Goal: Obtain resource: Download file/media

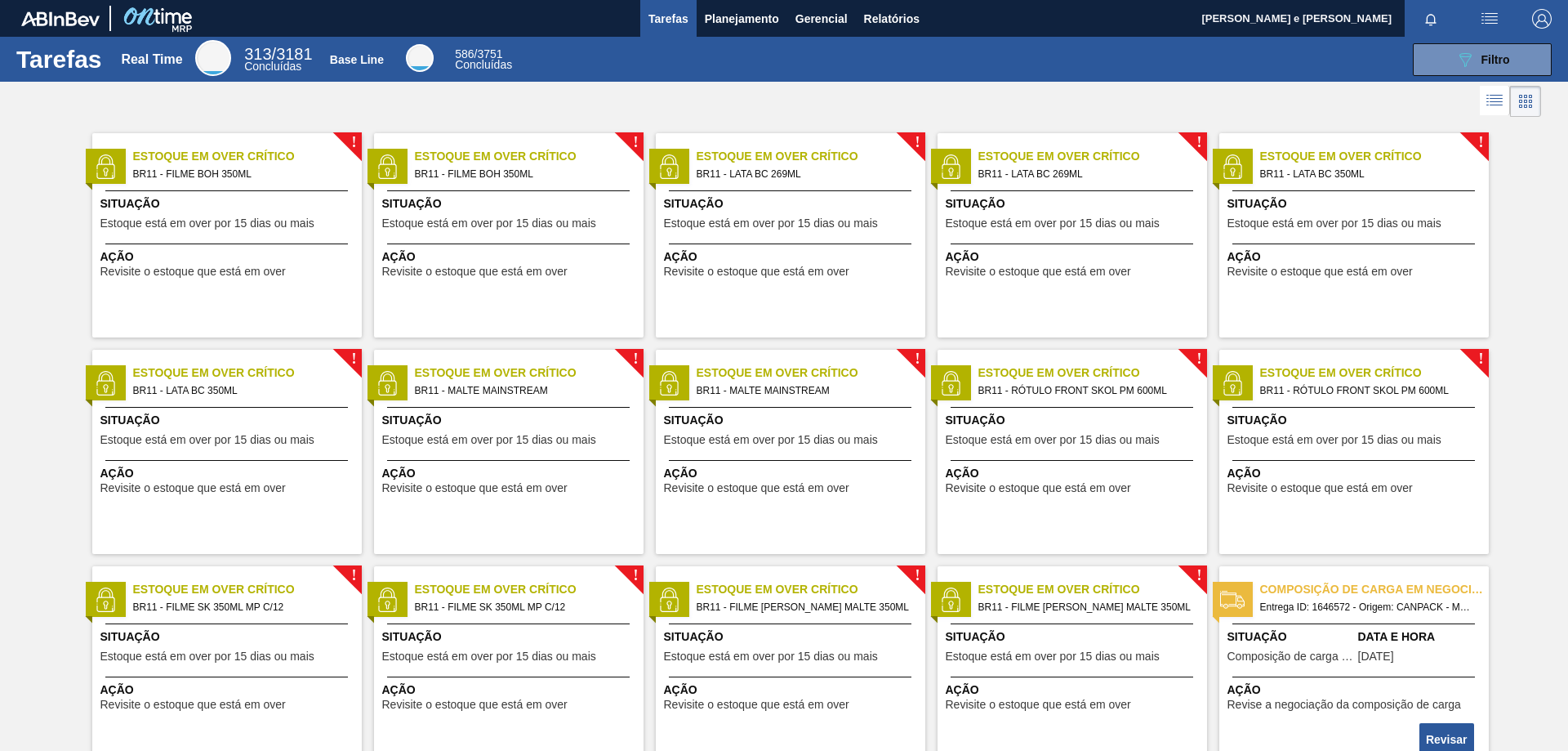
click at [1009, 108] on div at bounding box center [784, 101] width 1568 height 39
click at [835, 85] on div at bounding box center [784, 101] width 1568 height 39
click at [887, 30] on button "Relatórios" at bounding box center [891, 18] width 72 height 37
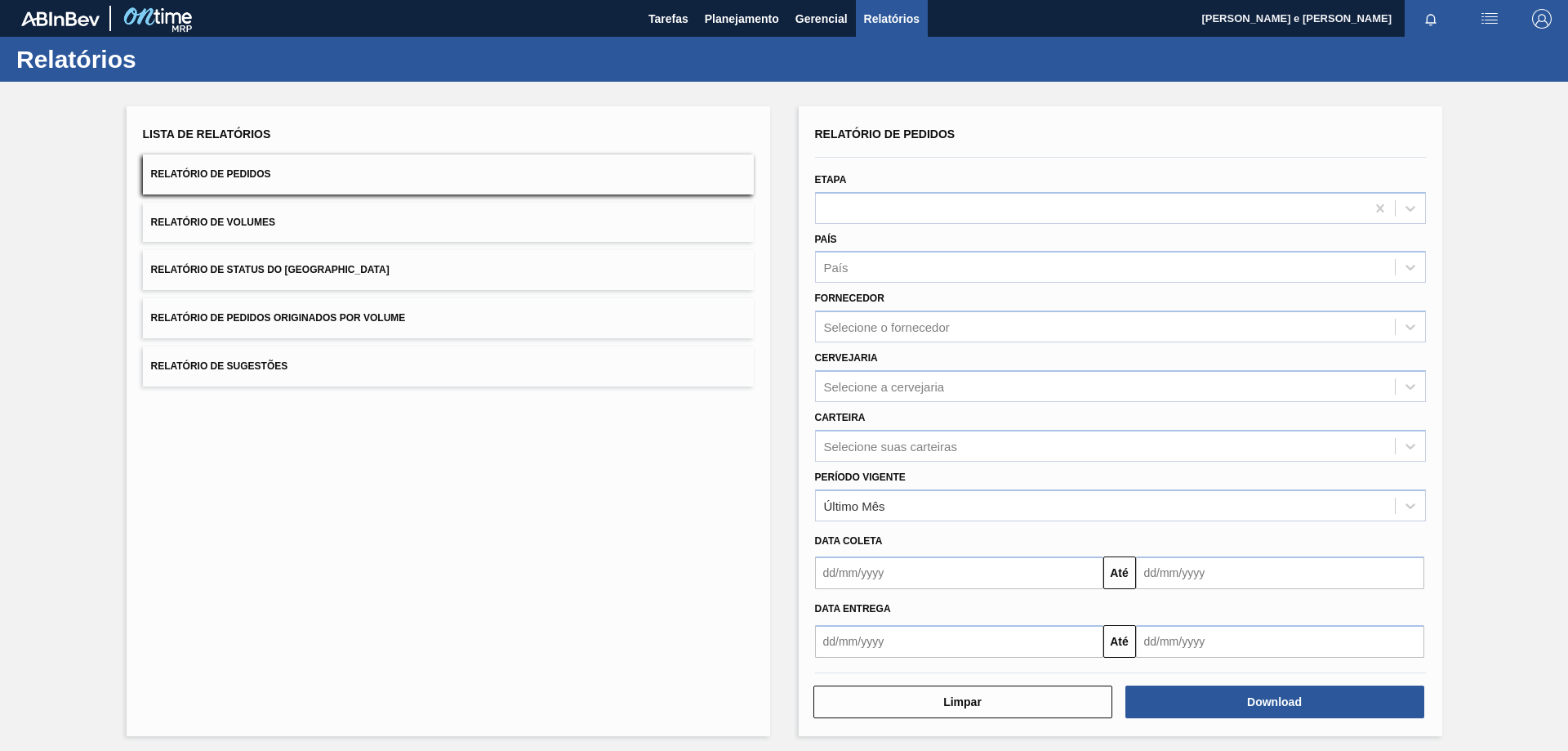
click at [249, 177] on span "Relatório de Pedidos" at bounding box center [211, 174] width 120 height 12
click at [892, 274] on div "País" at bounding box center [1106, 267] width 579 height 24
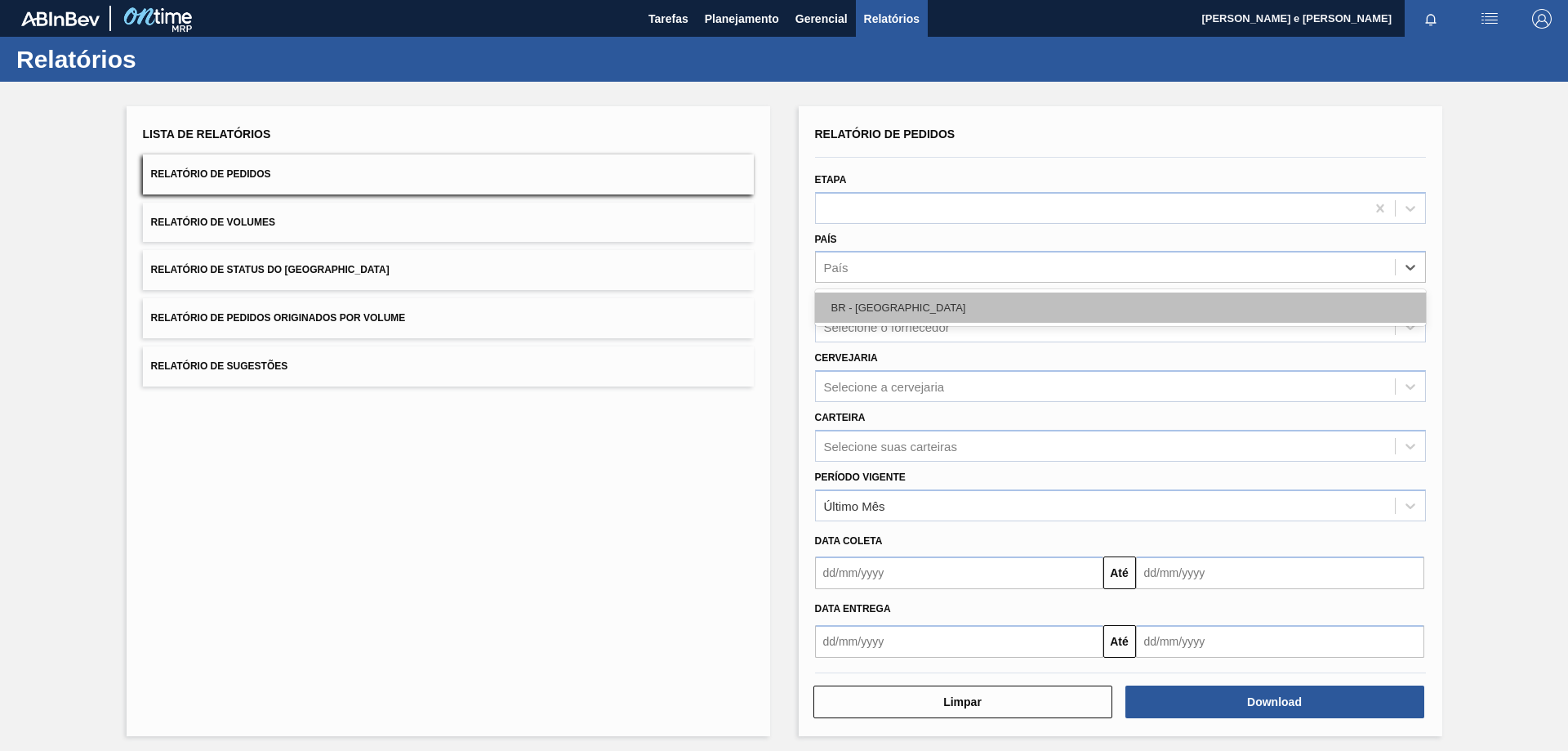
click at [880, 317] on div "BR - [GEOGRAPHIC_DATA]" at bounding box center [1121, 307] width 611 height 30
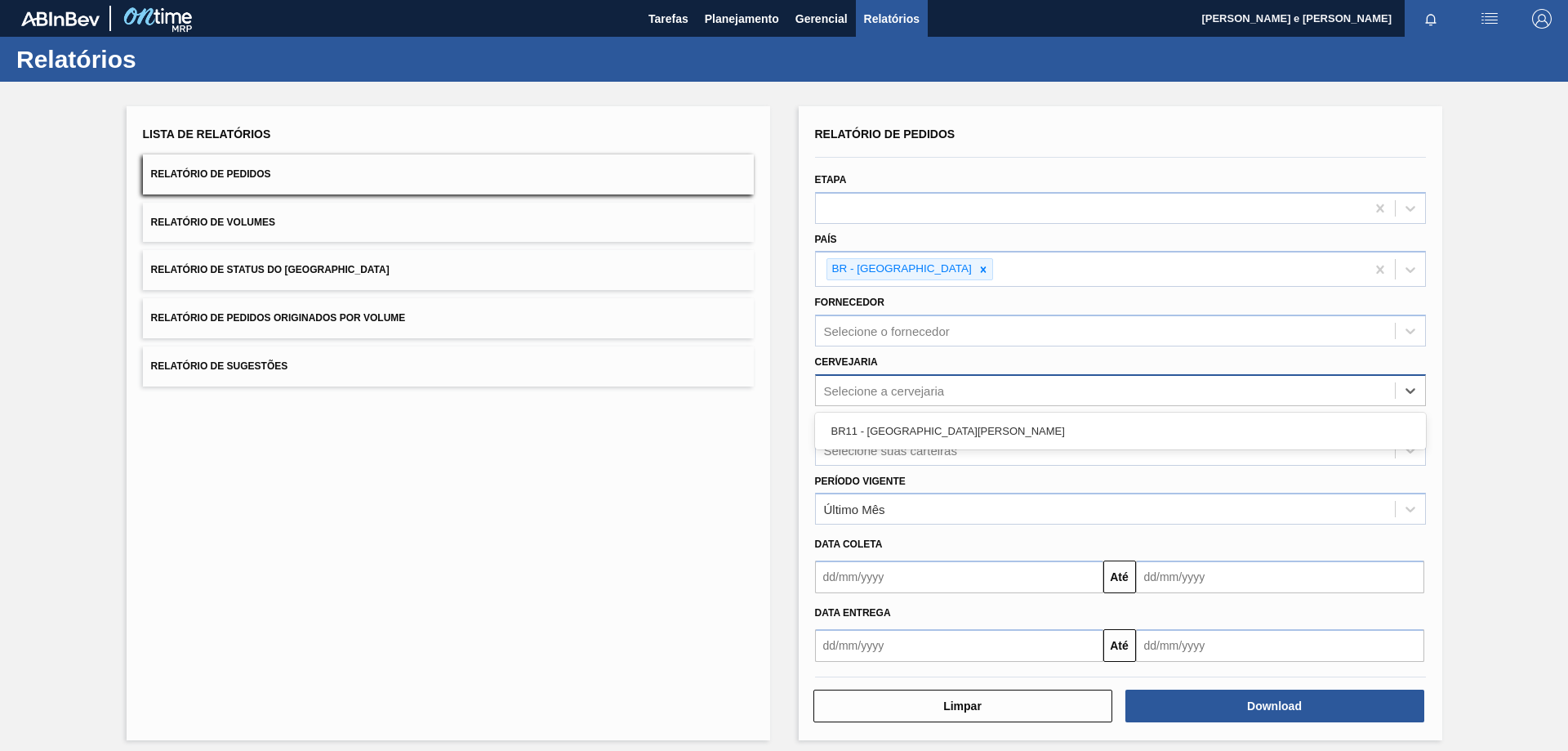
click at [890, 398] on div "Selecione a cervejaria" at bounding box center [1106, 389] width 579 height 24
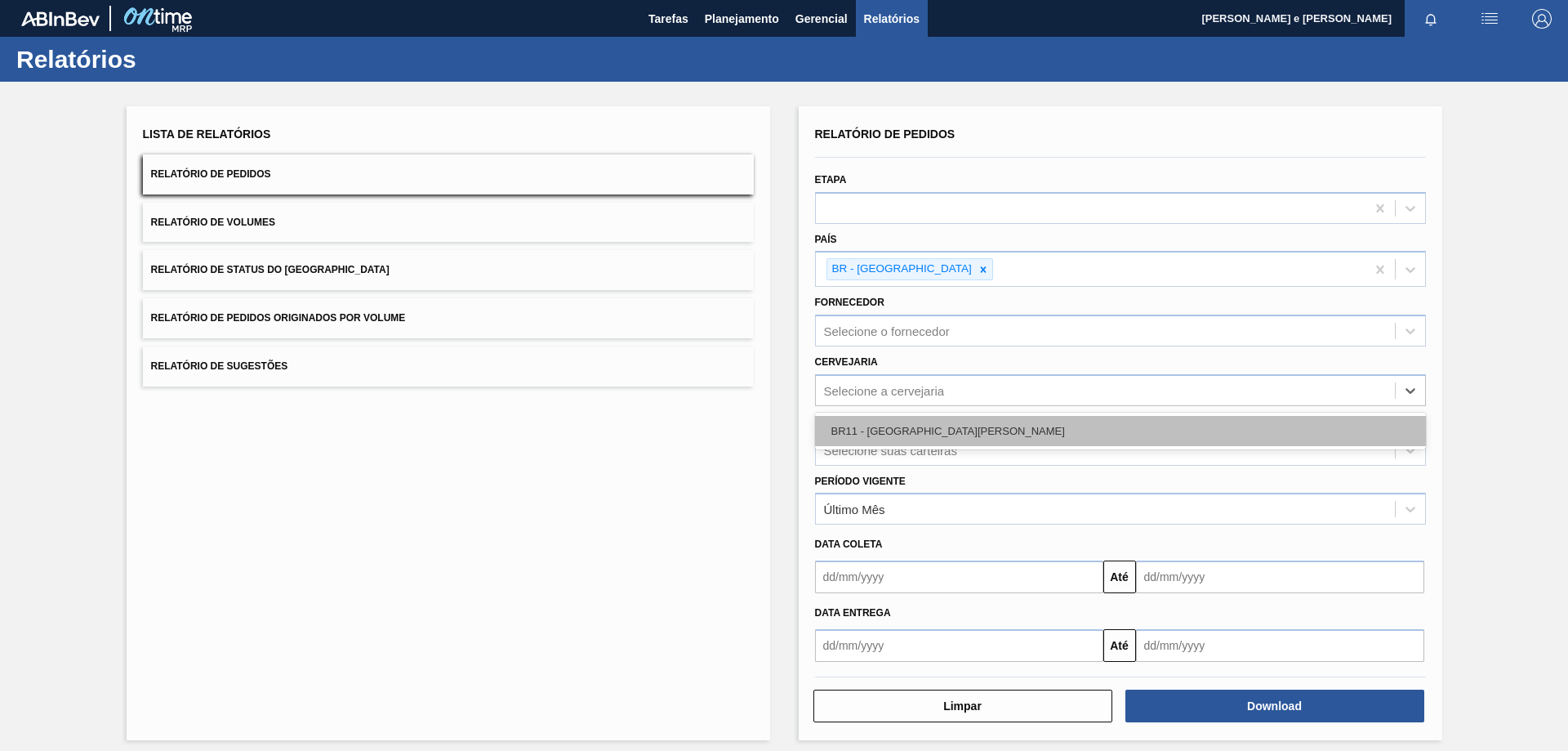
click at [871, 429] on div "BR11 - [GEOGRAPHIC_DATA][PERSON_NAME]" at bounding box center [1121, 430] width 611 height 30
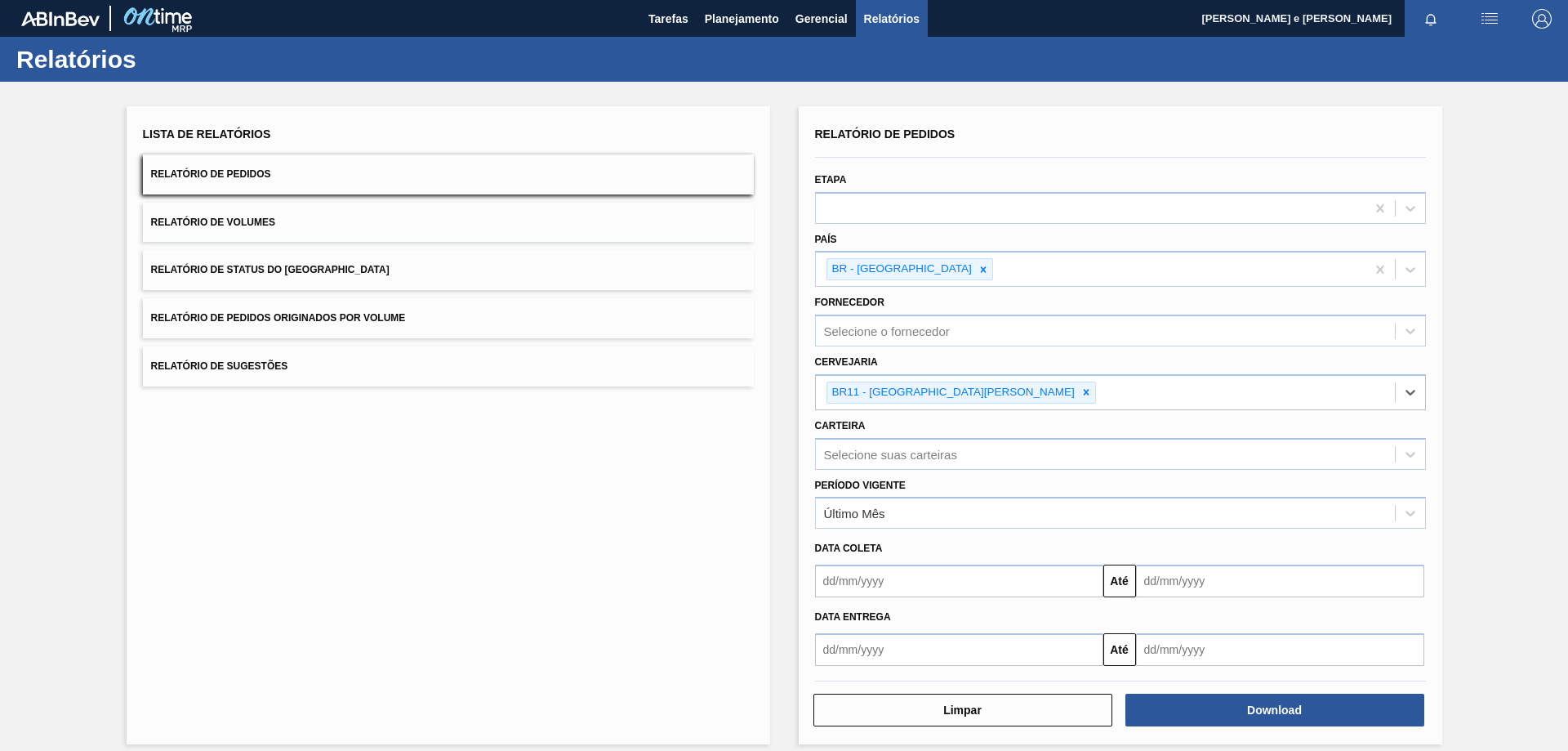
click at [906, 530] on div "Data coleta Até" at bounding box center [1120, 563] width 624 height 68
click at [905, 515] on div "Último Mês" at bounding box center [1106, 513] width 579 height 24
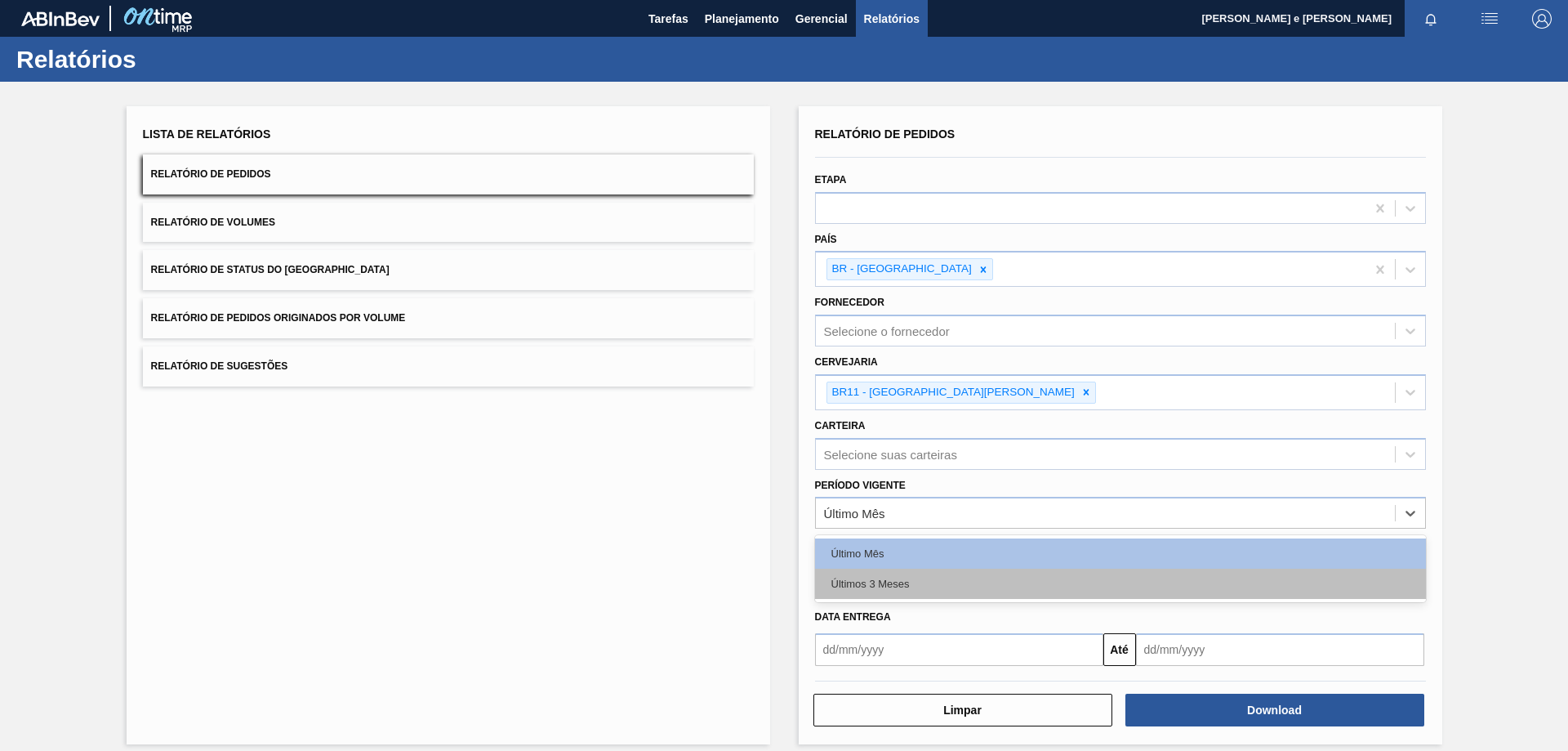
click at [874, 578] on div "Últimos 3 Meses" at bounding box center [1121, 583] width 611 height 30
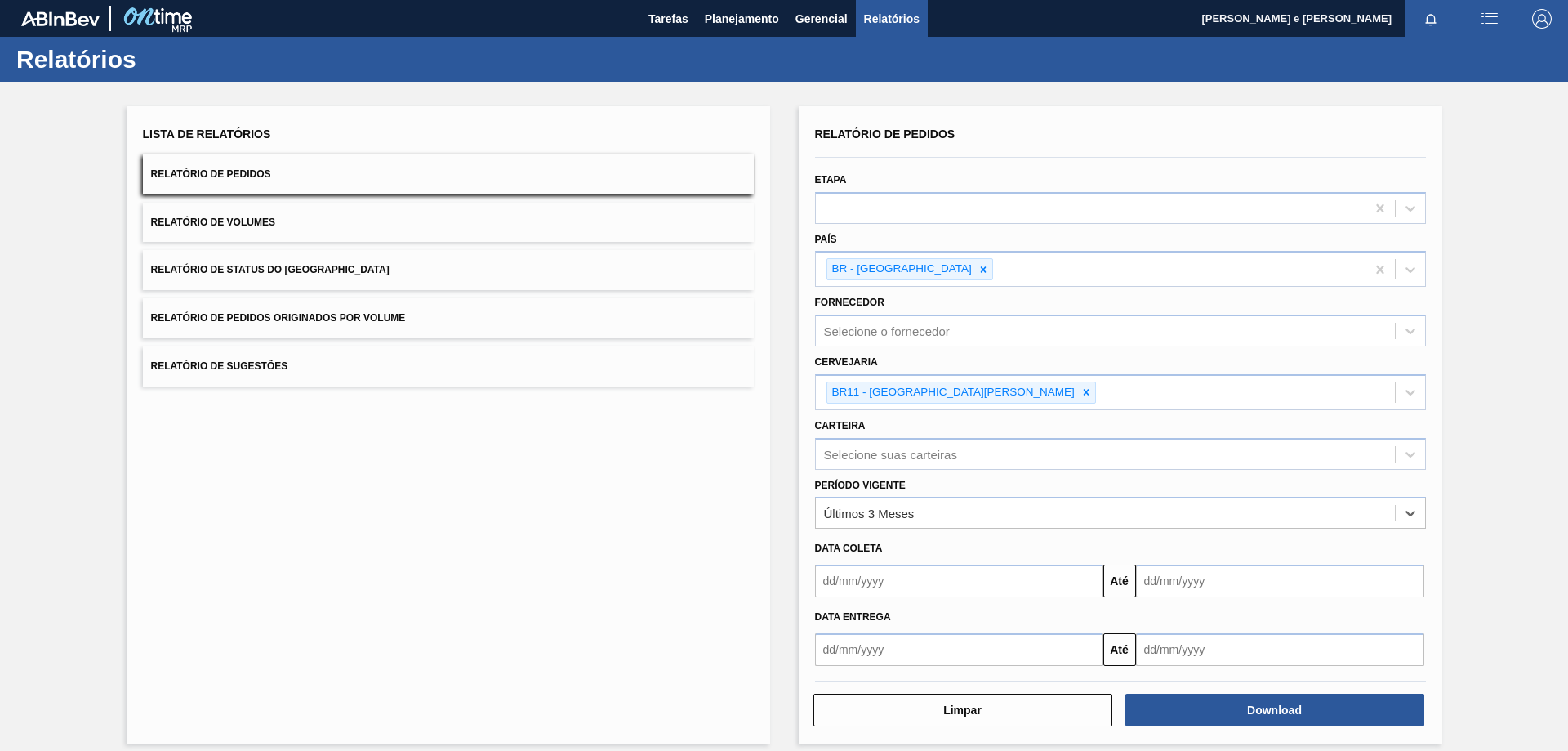
scroll to position [13, 0]
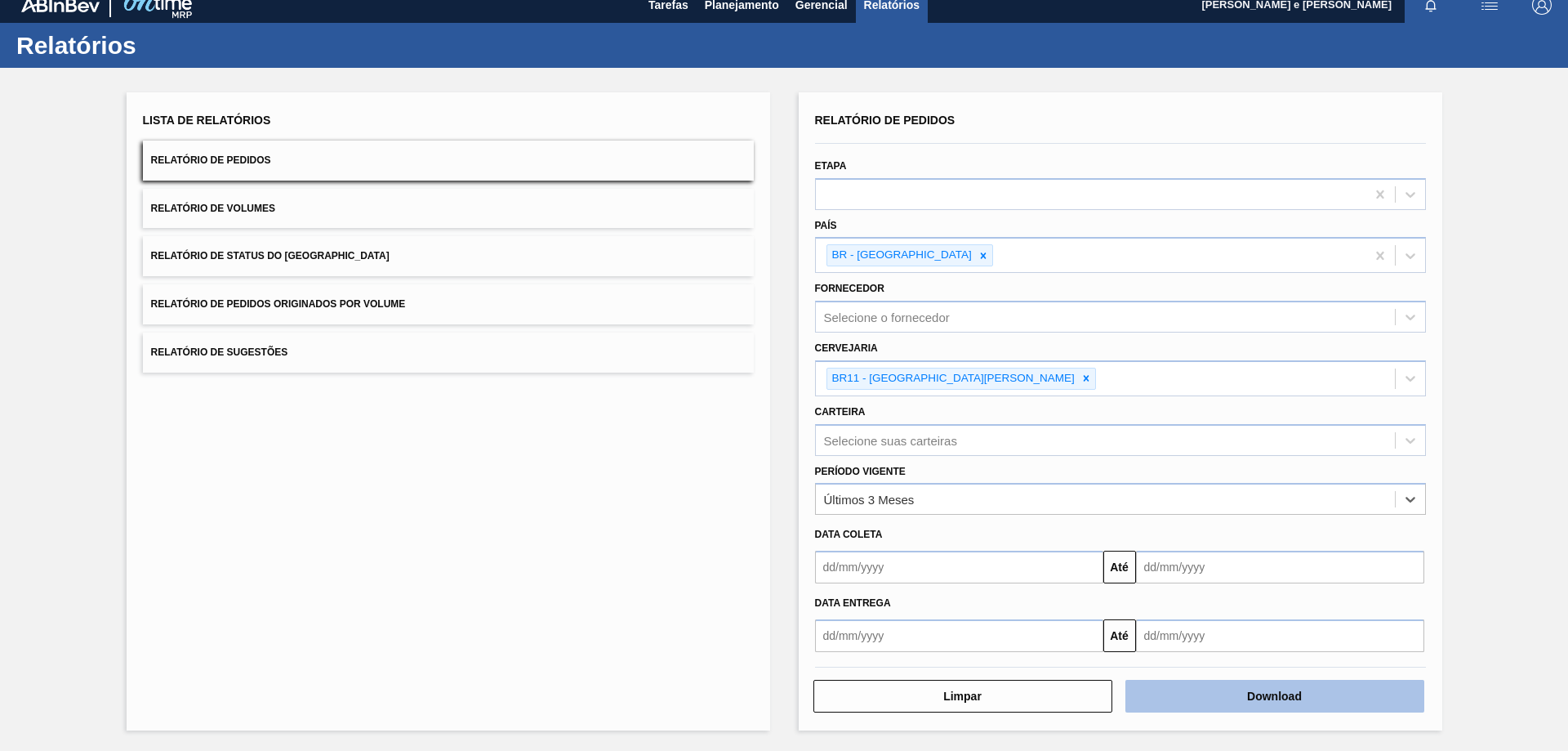
click at [1273, 688] on button "Download" at bounding box center [1275, 696] width 299 height 33
